Goal: Task Accomplishment & Management: Use online tool/utility

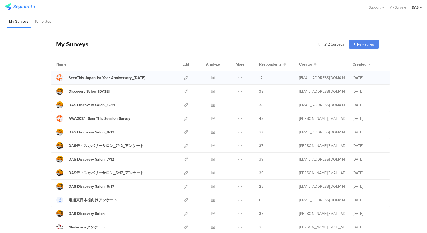
click at [182, 77] on div at bounding box center [185, 77] width 11 height 13
click at [184, 78] on icon at bounding box center [186, 78] width 4 height 4
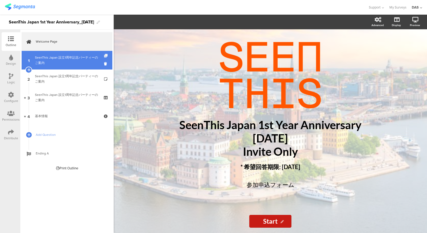
click at [107, 56] on icon at bounding box center [106, 55] width 5 height 3
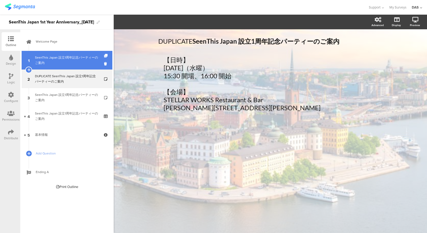
click at [81, 64] on div "SeenThis Japan 設立1周年記念パーティーのご案内" at bounding box center [67, 60] width 64 height 11
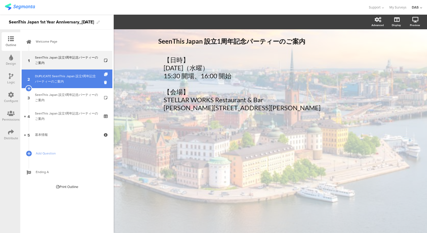
click at [80, 79] on div "DUPLICATE SeenThis Japan 設立1周年記念パーティーのご案内" at bounding box center [67, 79] width 64 height 11
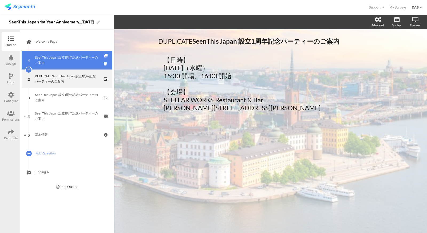
click at [82, 66] on link "1 SeenThis Japan 設立1周年記念パーティーのご案内" at bounding box center [67, 60] width 91 height 19
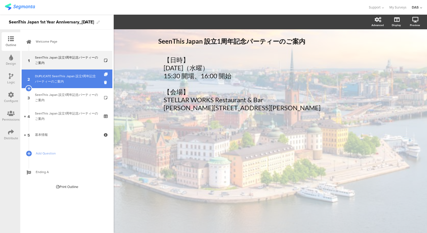
click at [82, 77] on div "DUPLICATE SeenThis Japan 設立1周年記念パーティーのご案内" at bounding box center [67, 79] width 64 height 11
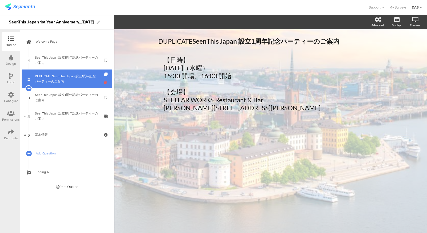
click at [106, 83] on icon at bounding box center [106, 82] width 5 height 5
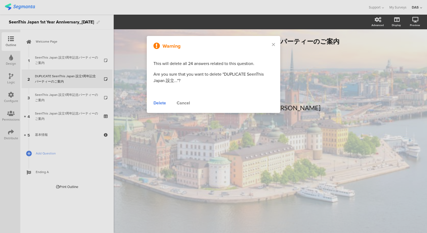
click at [163, 104] on div "Delete" at bounding box center [159, 103] width 13 height 6
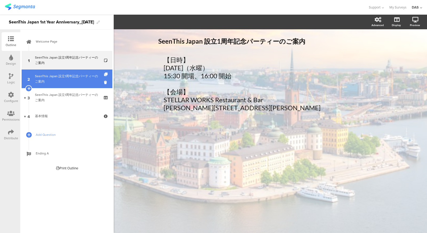
click at [53, 82] on div "SeenThis Japan 設立1周年記念パーティーのご案内" at bounding box center [67, 79] width 64 height 11
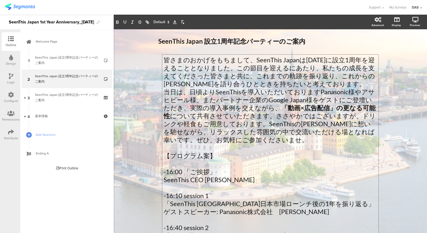
click at [339, 99] on div "皆さまのおかげをもちまして、SeenThis Japanは[DATE]に設立1周年を迎えることとなりました。この節目を迎えるにあたり、私たちの成長を支えてくだ…" at bounding box center [270, 208] width 216 height 307
click at [407, 96] on div "SeenThis Japan 設立1周年記念パーティーのご案内 SeenThis Japan 設立1周年記念パーティーのご案内 皆さまのおかげをもちまして、S…" at bounding box center [270, 205] width 313 height 352
